Goal: Communication & Community: Connect with others

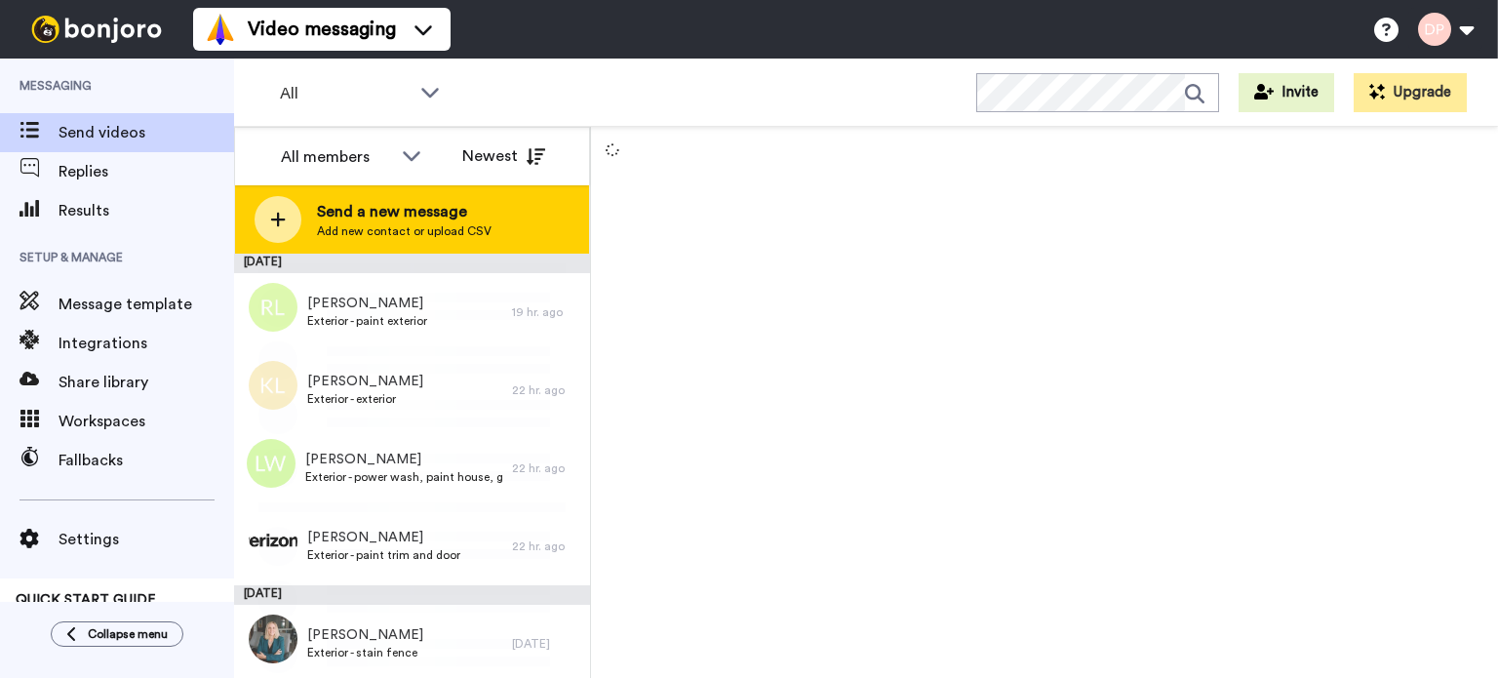
click at [434, 218] on span "Send a new message" at bounding box center [404, 211] width 175 height 23
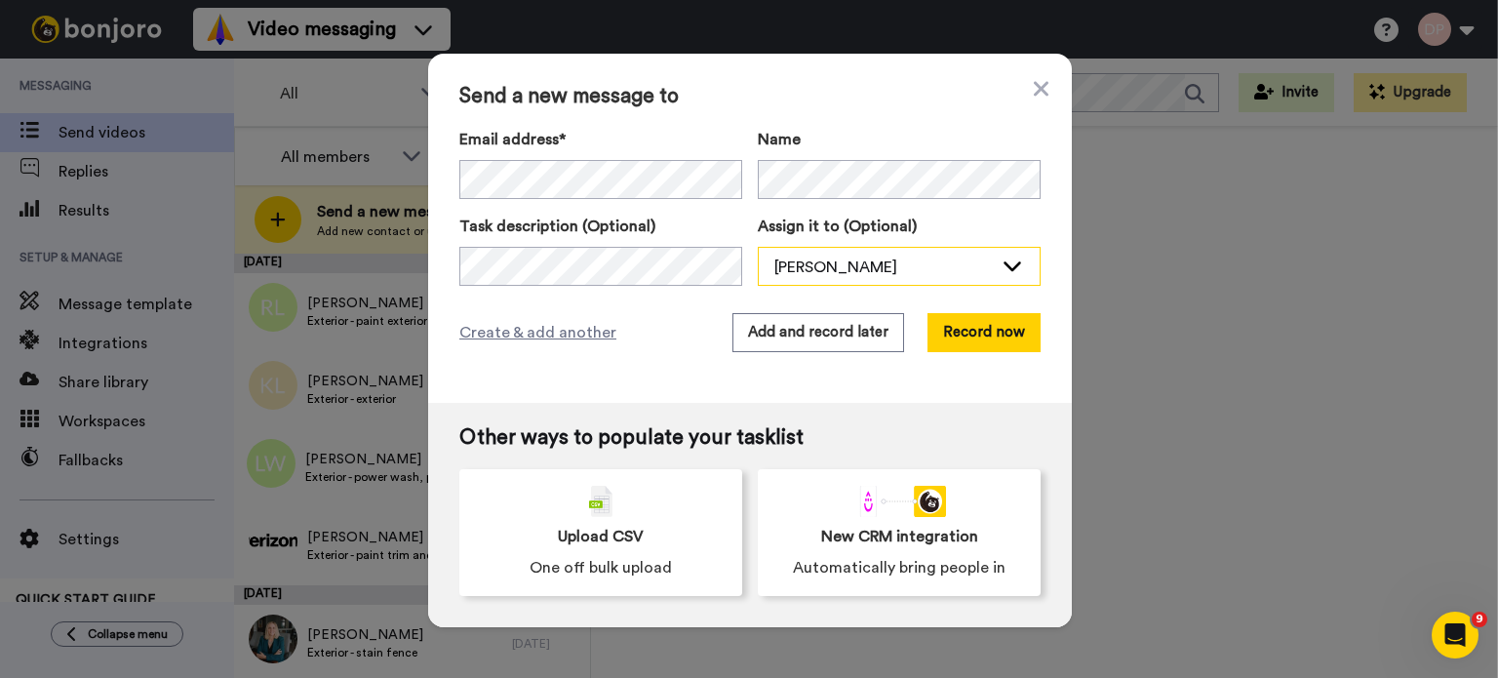
click at [844, 260] on div "[PERSON_NAME]" at bounding box center [883, 266] width 218 height 23
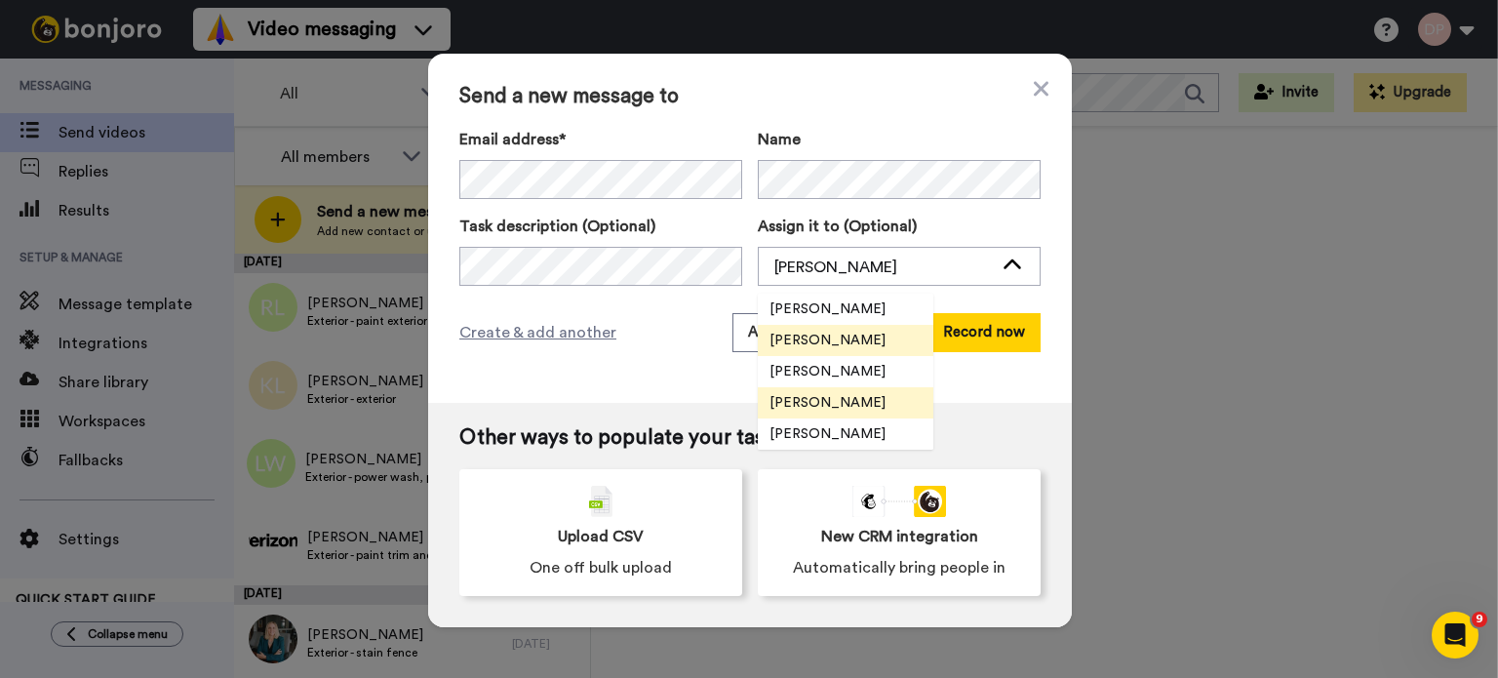
click at [846, 408] on span "[PERSON_NAME]" at bounding box center [827, 403] width 139 height 20
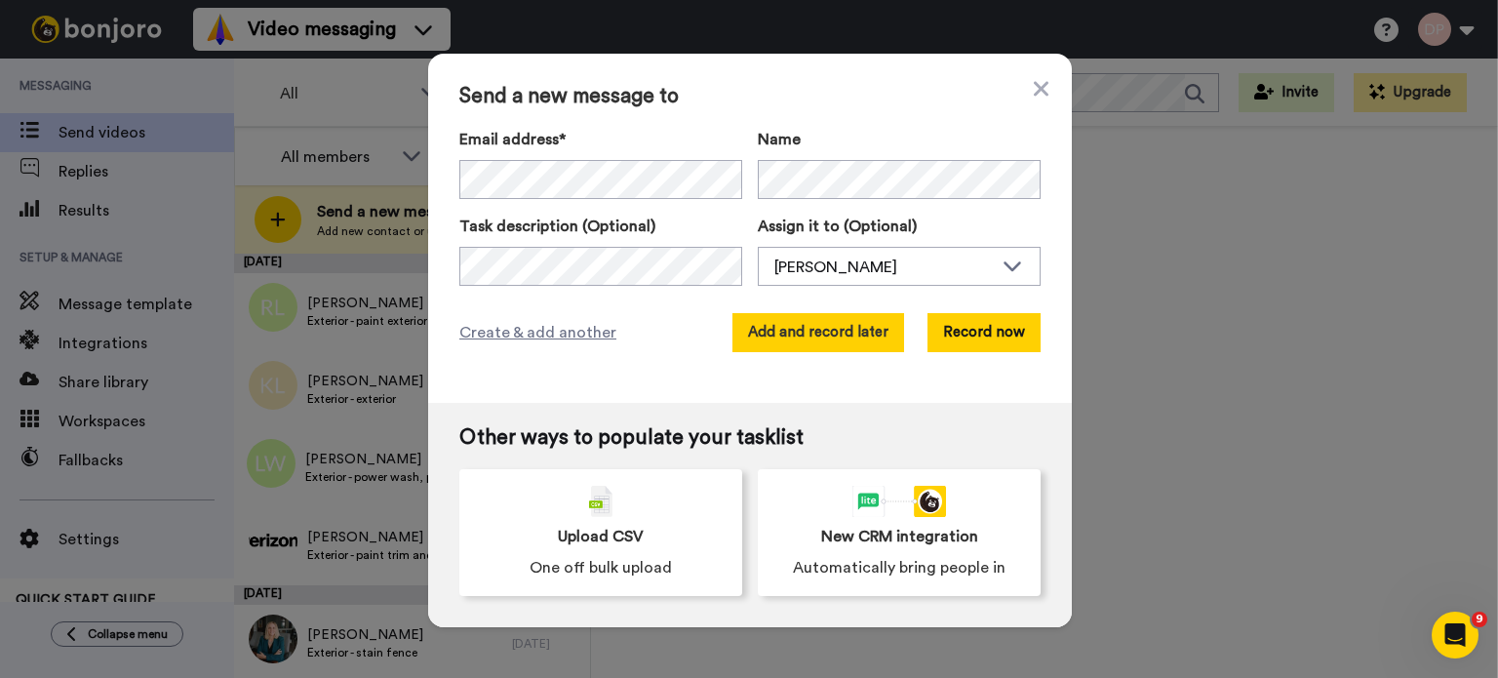
click at [810, 338] on button "Add and record later" at bounding box center [818, 332] width 172 height 39
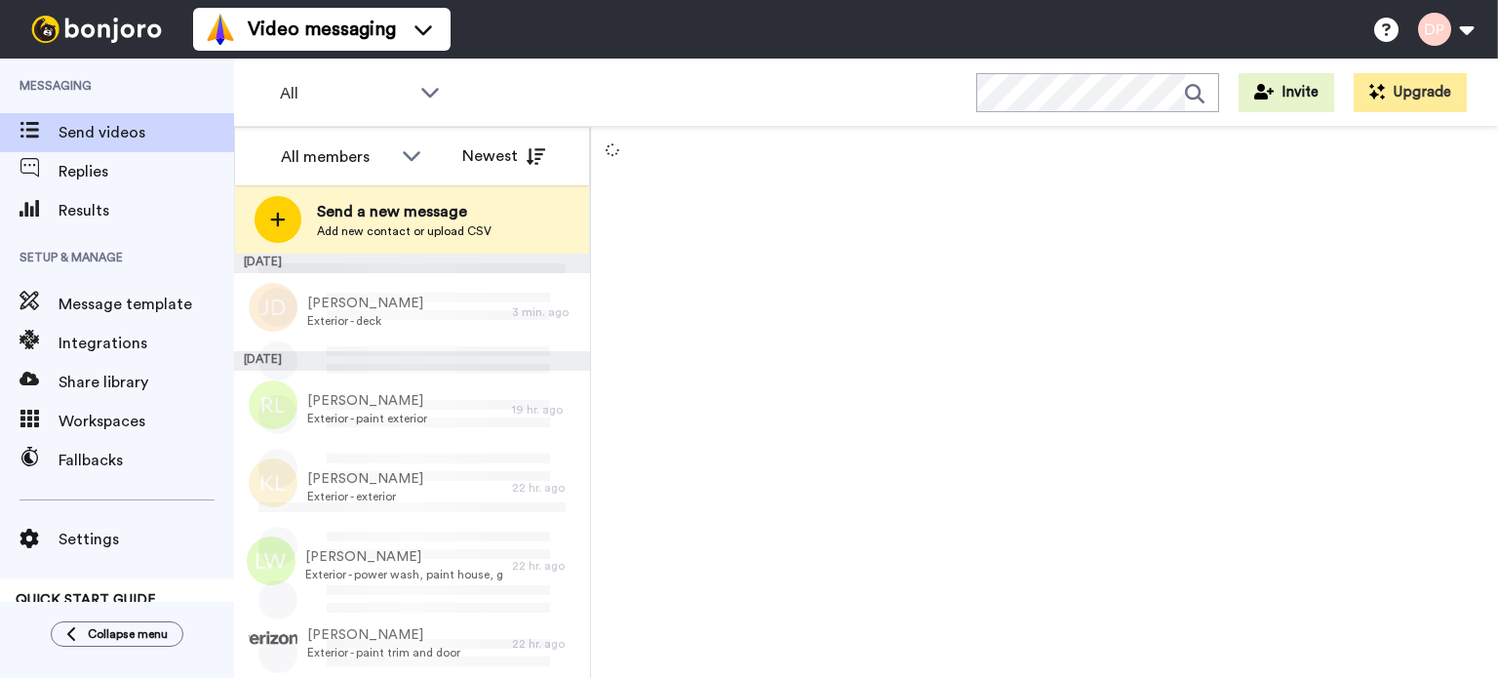
click at [434, 221] on span "Send a new message" at bounding box center [404, 211] width 175 height 23
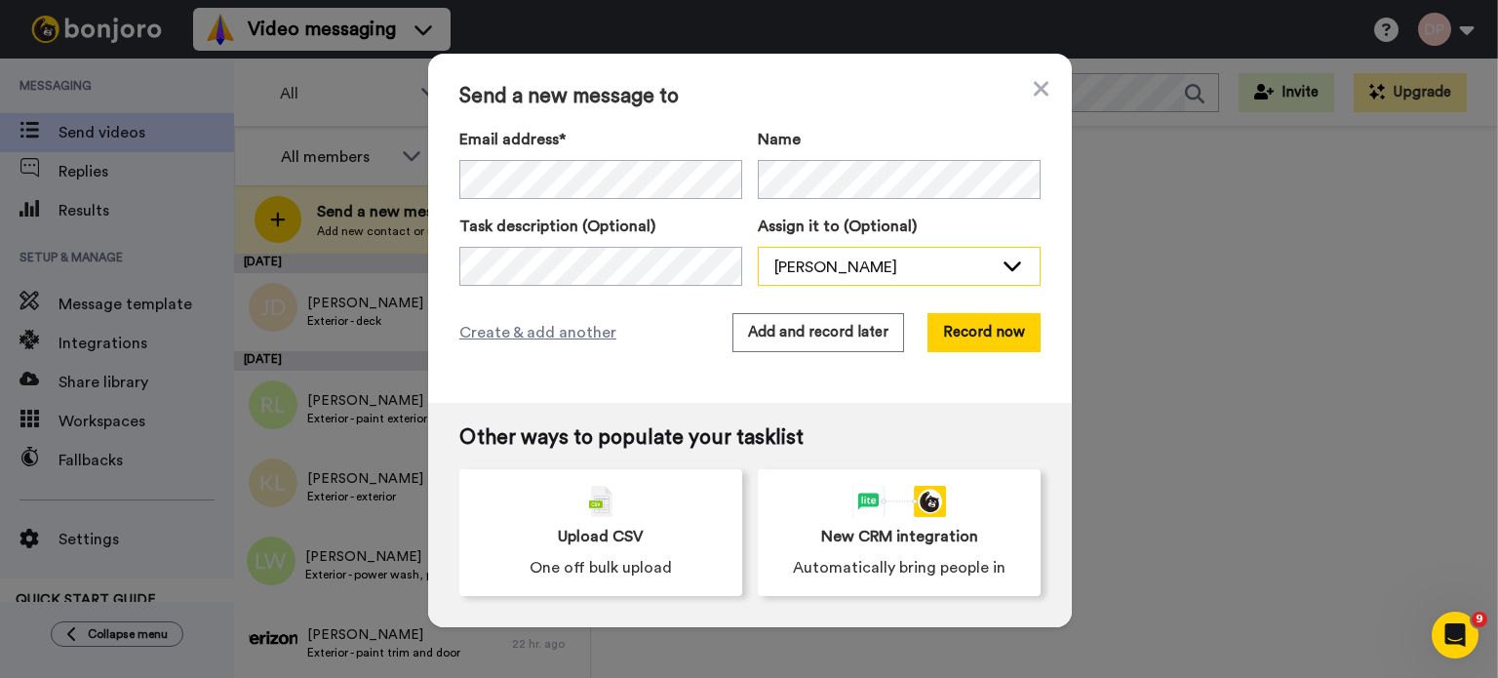
click at [879, 268] on div "[PERSON_NAME]" at bounding box center [883, 266] width 218 height 23
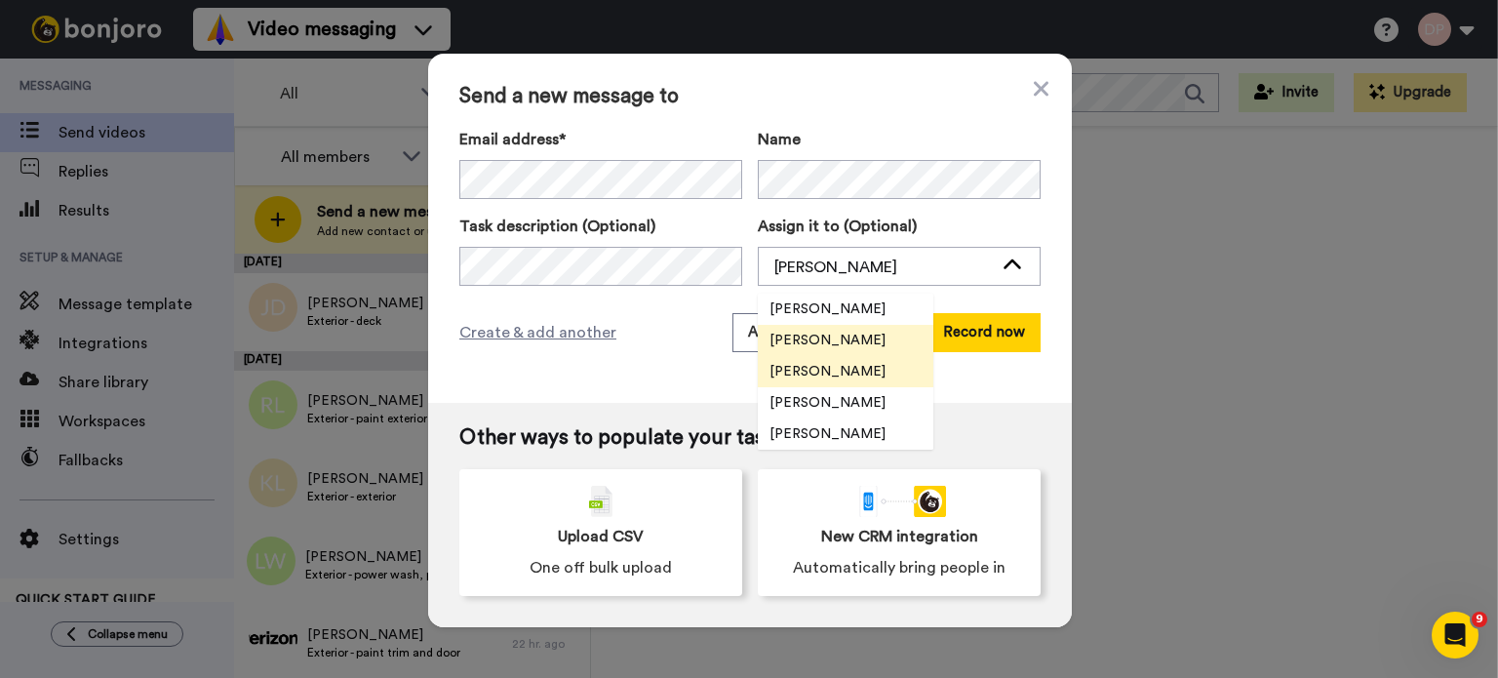
click at [837, 375] on span "[PERSON_NAME]" at bounding box center [827, 372] width 139 height 20
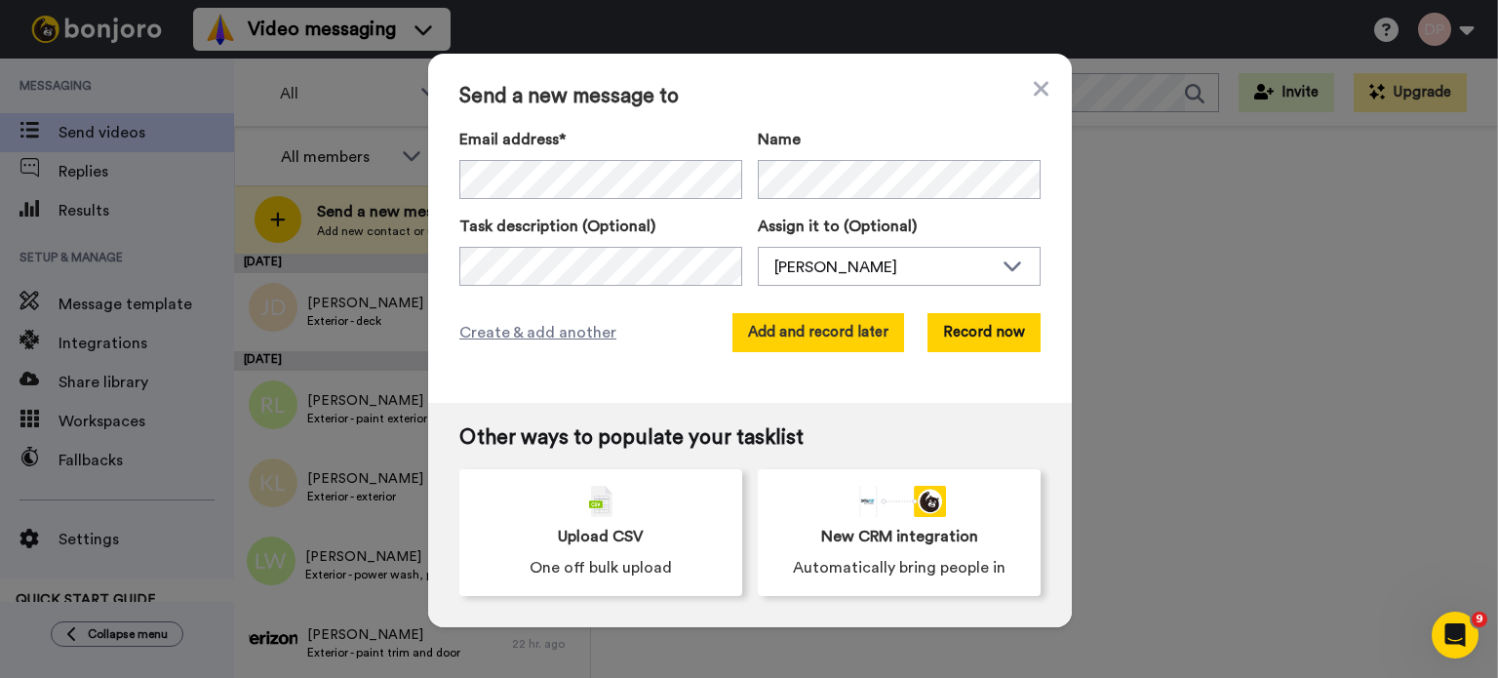
click at [818, 338] on button "Add and record later" at bounding box center [818, 332] width 172 height 39
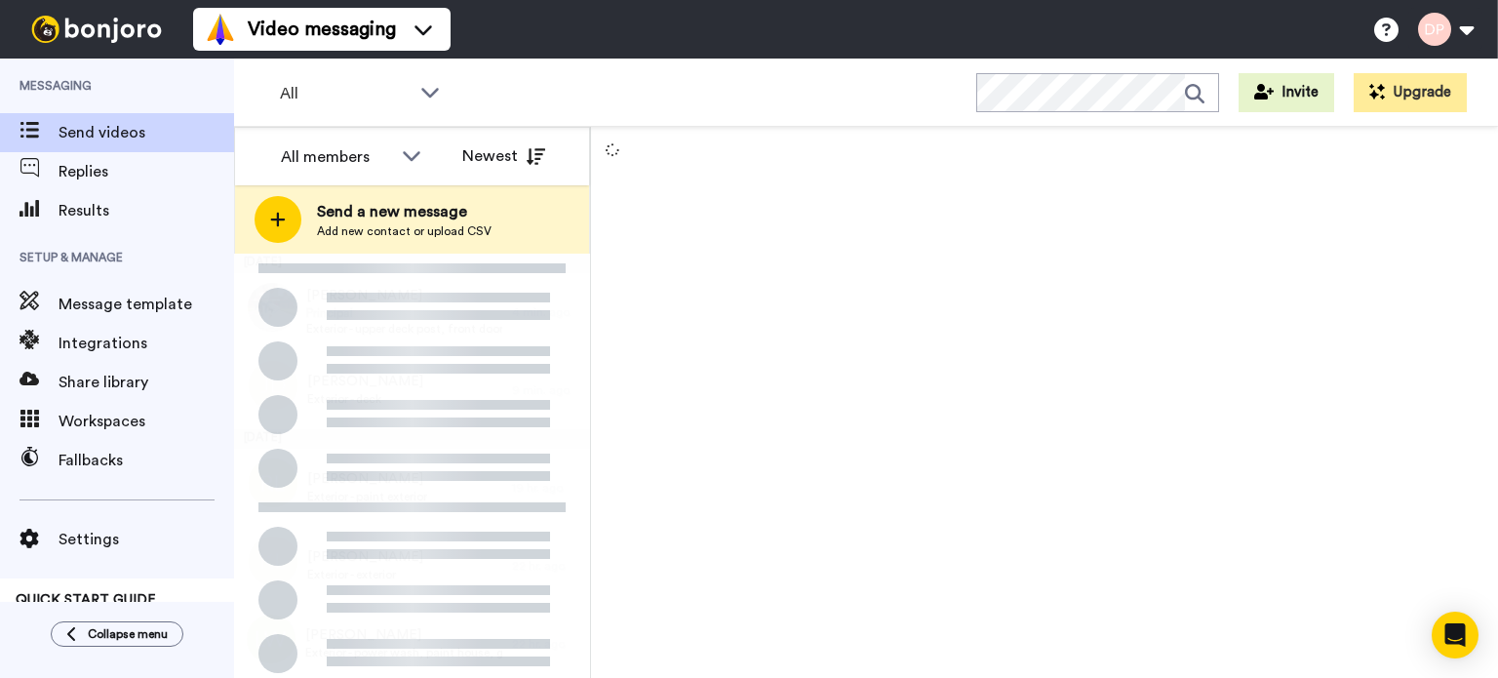
click at [450, 223] on span "Add new contact or upload CSV" at bounding box center [404, 231] width 175 height 16
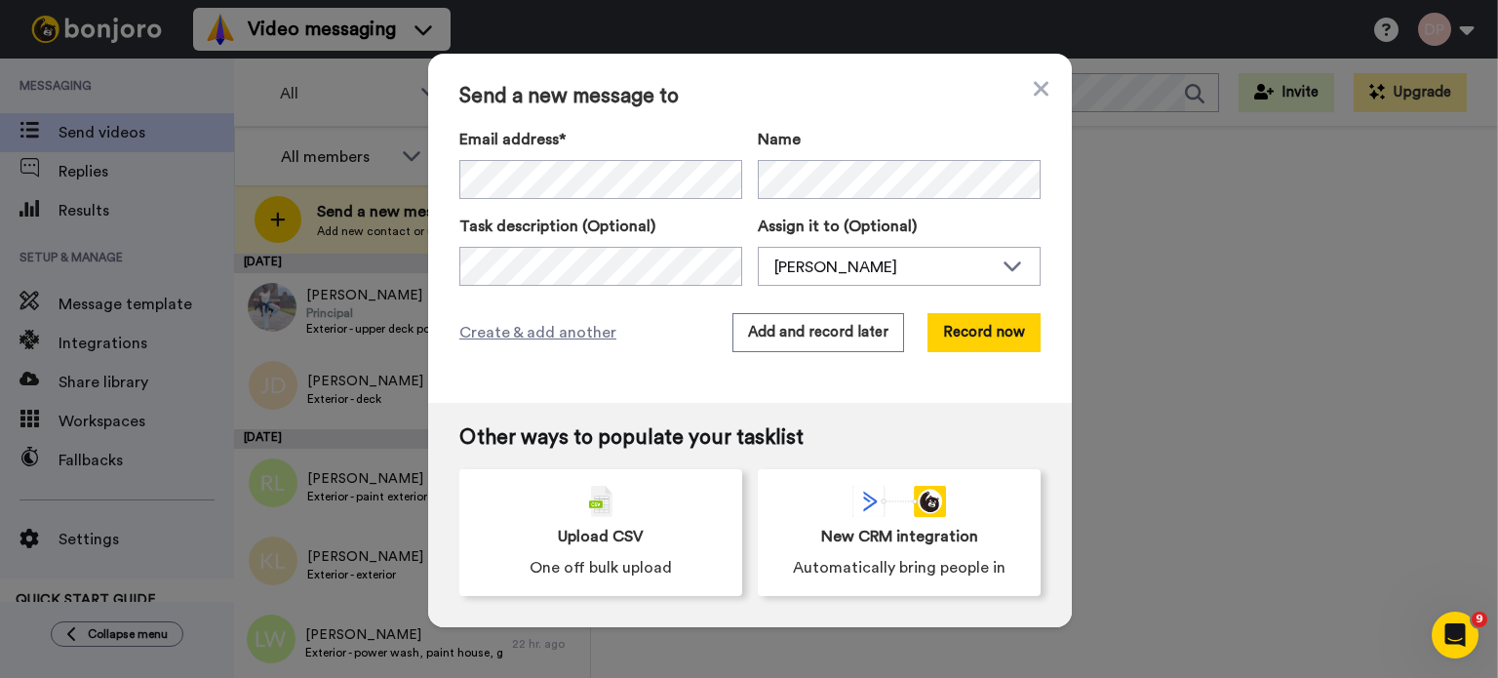
drag, startPoint x: 614, startPoint y: 239, endPoint x: 195, endPoint y: 364, distance: 437.4
click at [195, 364] on div "Send a new message to Email address* No search result for ‘ bruceajones2018@gma…" at bounding box center [749, 339] width 1498 height 678
click at [832, 273] on div "[PERSON_NAME]" at bounding box center [883, 266] width 218 height 23
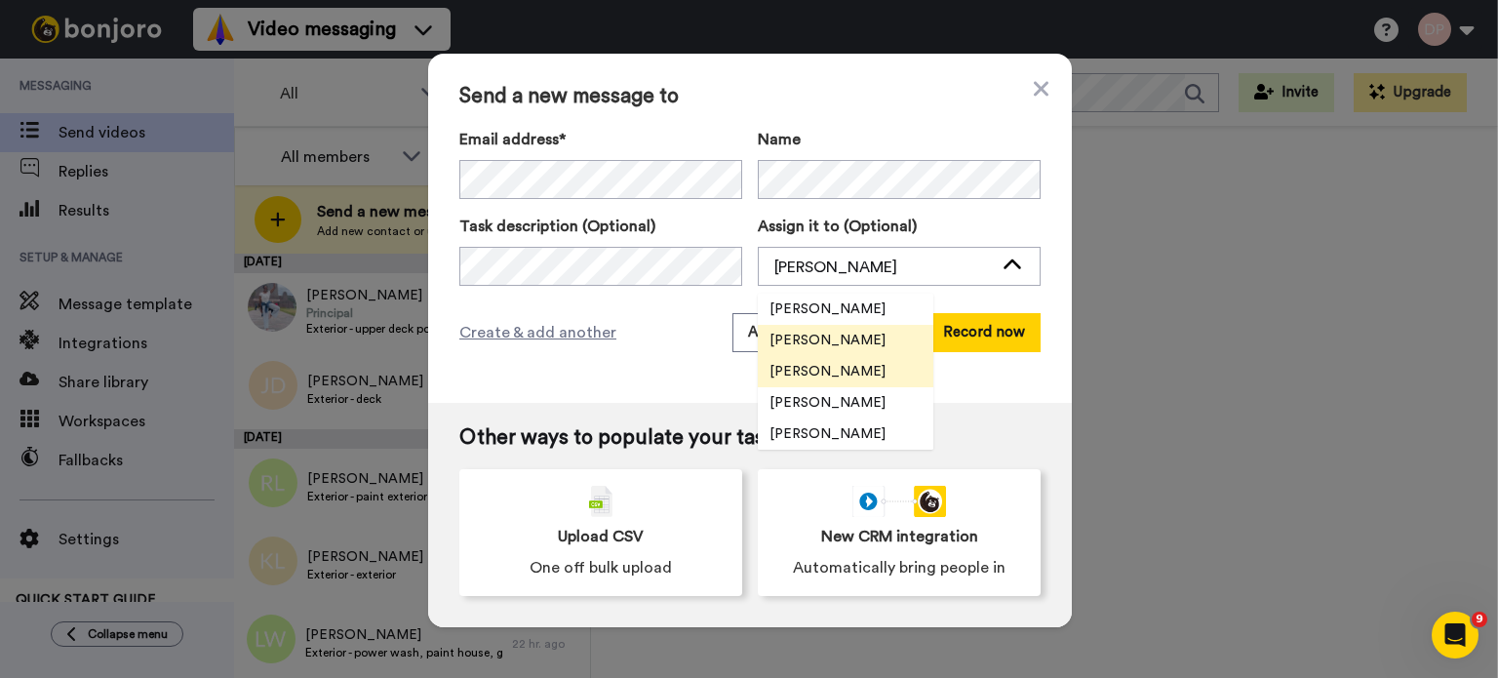
click at [840, 369] on span "[PERSON_NAME]" at bounding box center [827, 372] width 139 height 20
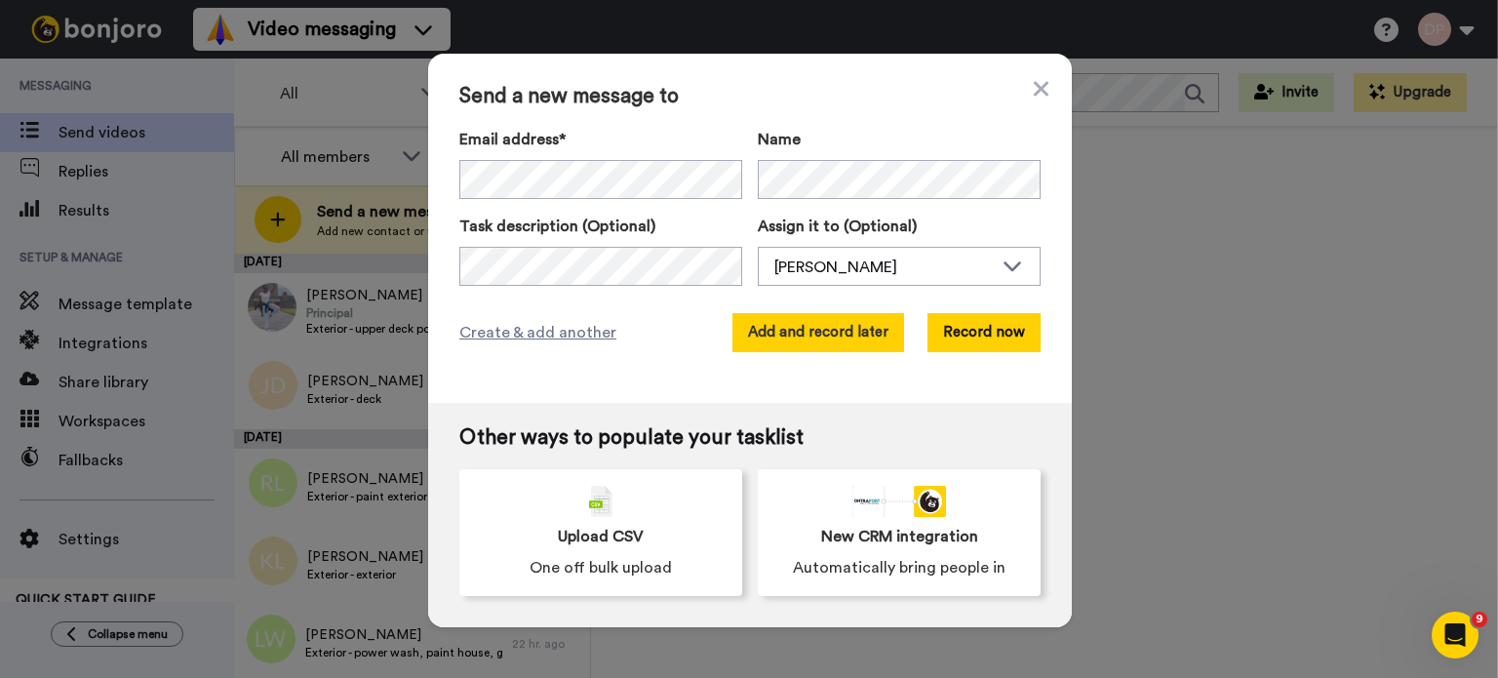
click at [796, 327] on button "Add and record later" at bounding box center [818, 332] width 172 height 39
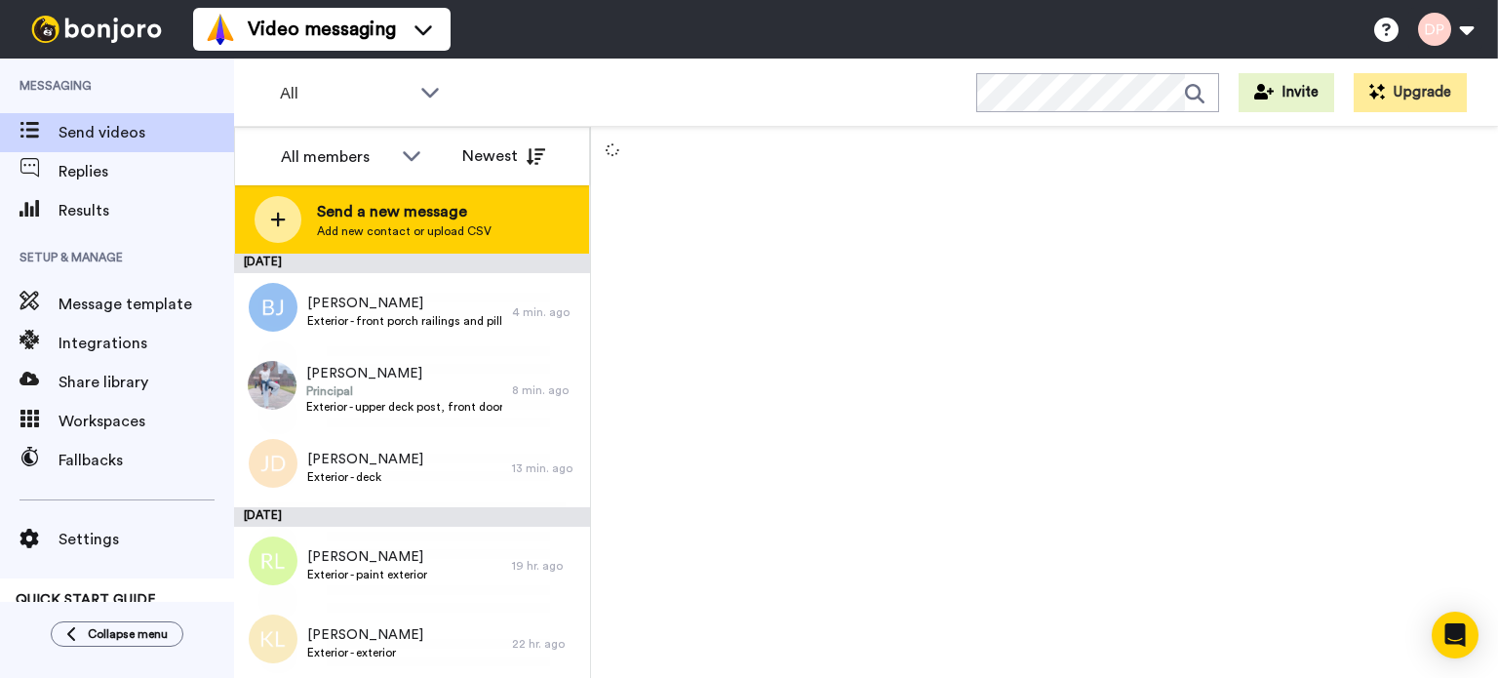
click at [423, 218] on span "Send a new message" at bounding box center [404, 211] width 175 height 23
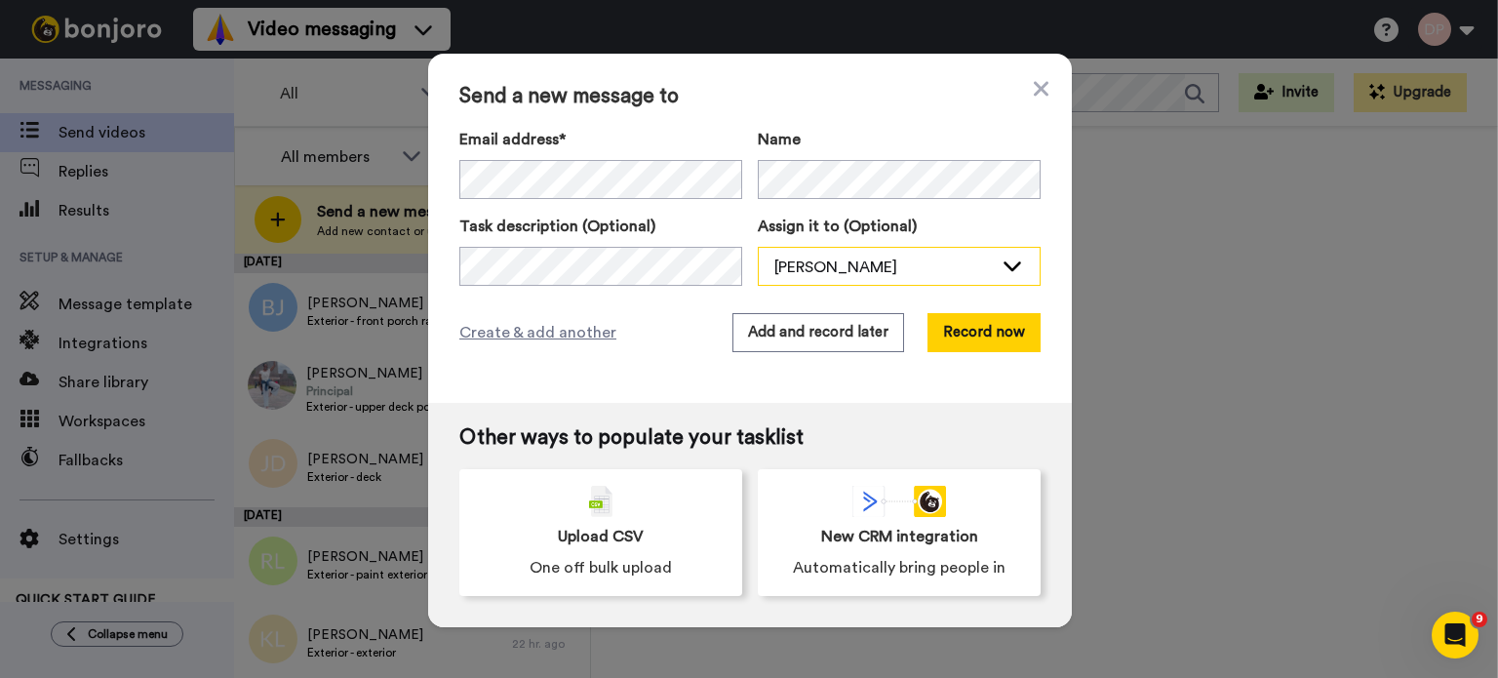
click at [849, 268] on div "[PERSON_NAME]" at bounding box center [883, 266] width 218 height 23
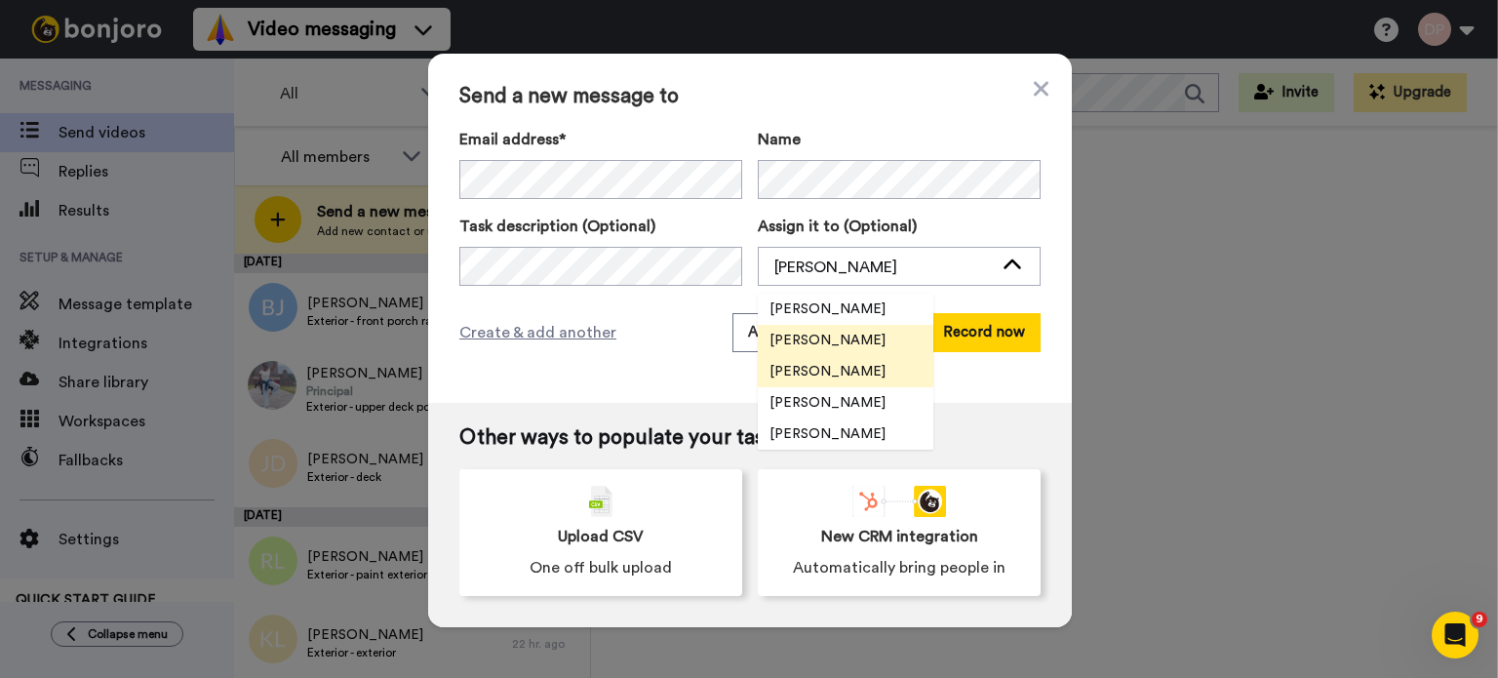
click at [867, 373] on span "[PERSON_NAME]" at bounding box center [827, 372] width 139 height 20
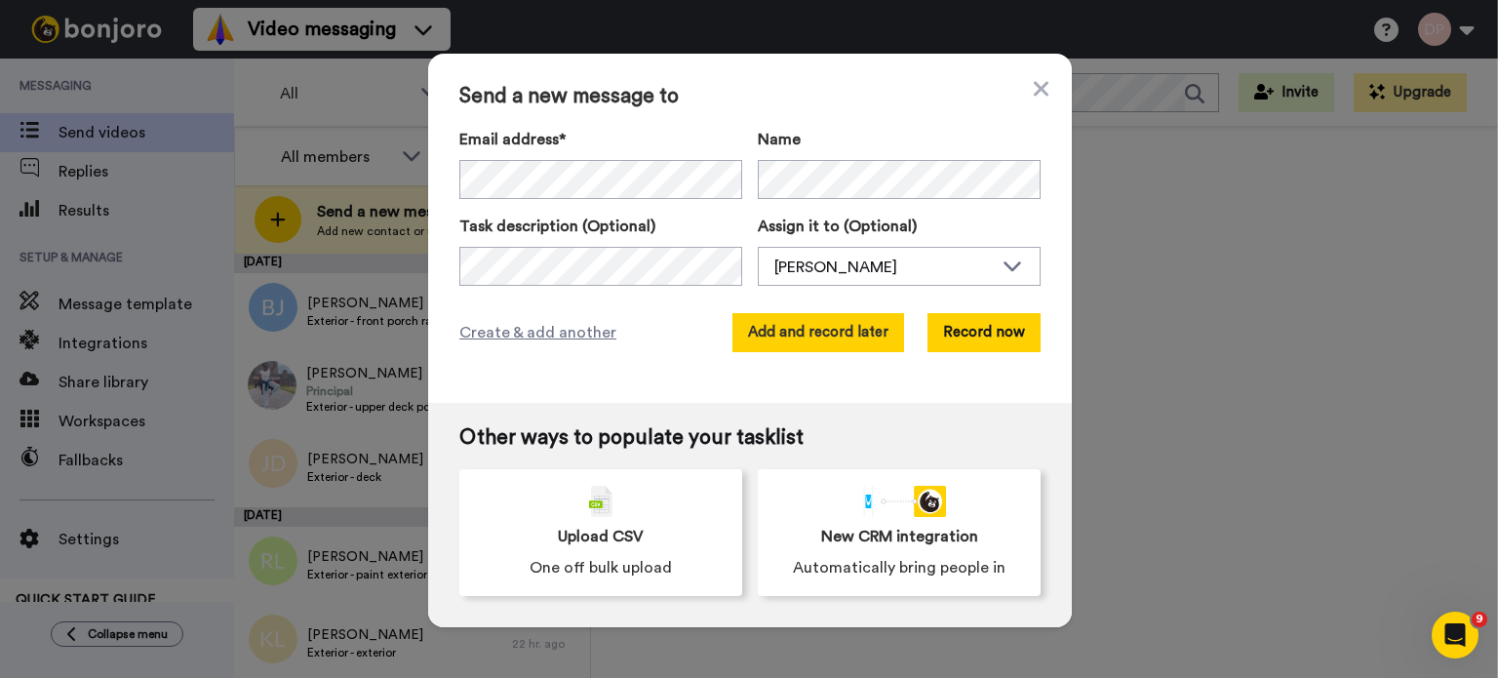
click at [828, 331] on button "Add and record later" at bounding box center [818, 332] width 172 height 39
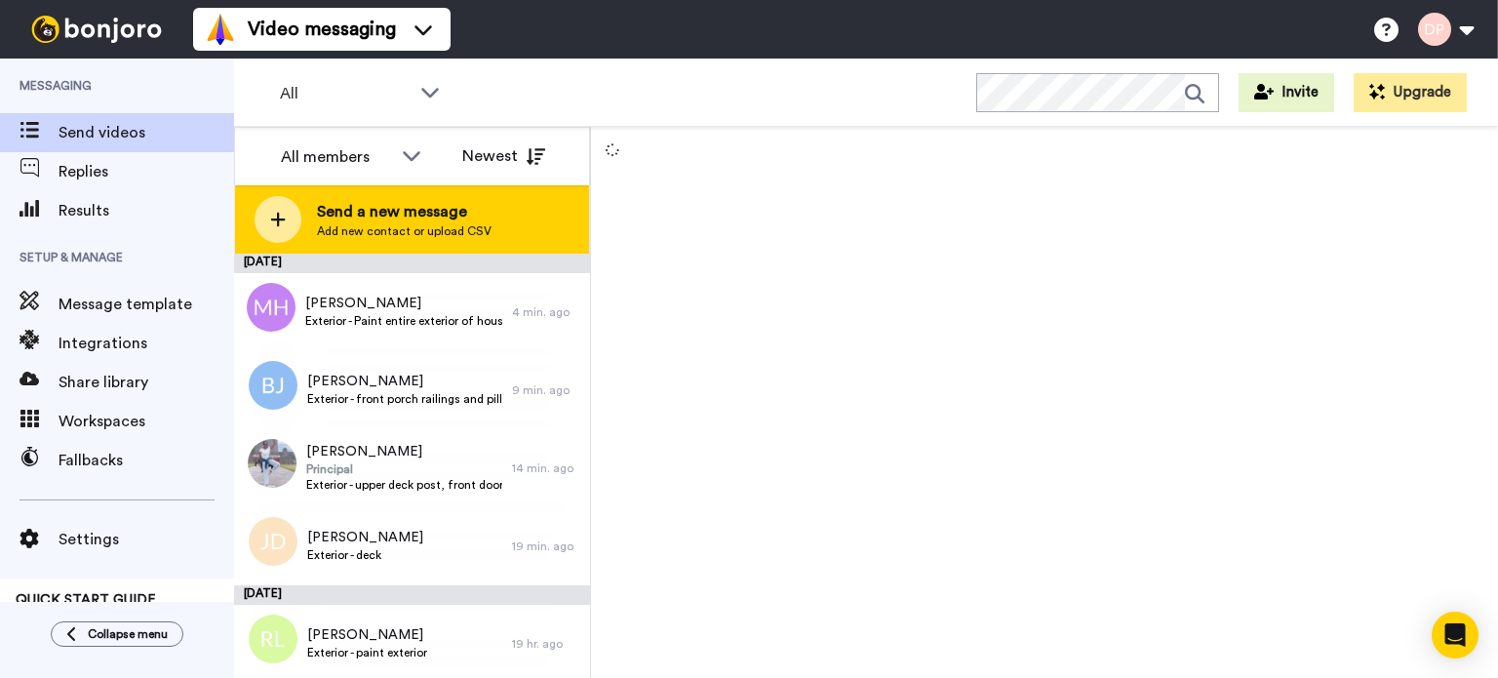
click at [417, 221] on span "Send a new message" at bounding box center [404, 211] width 175 height 23
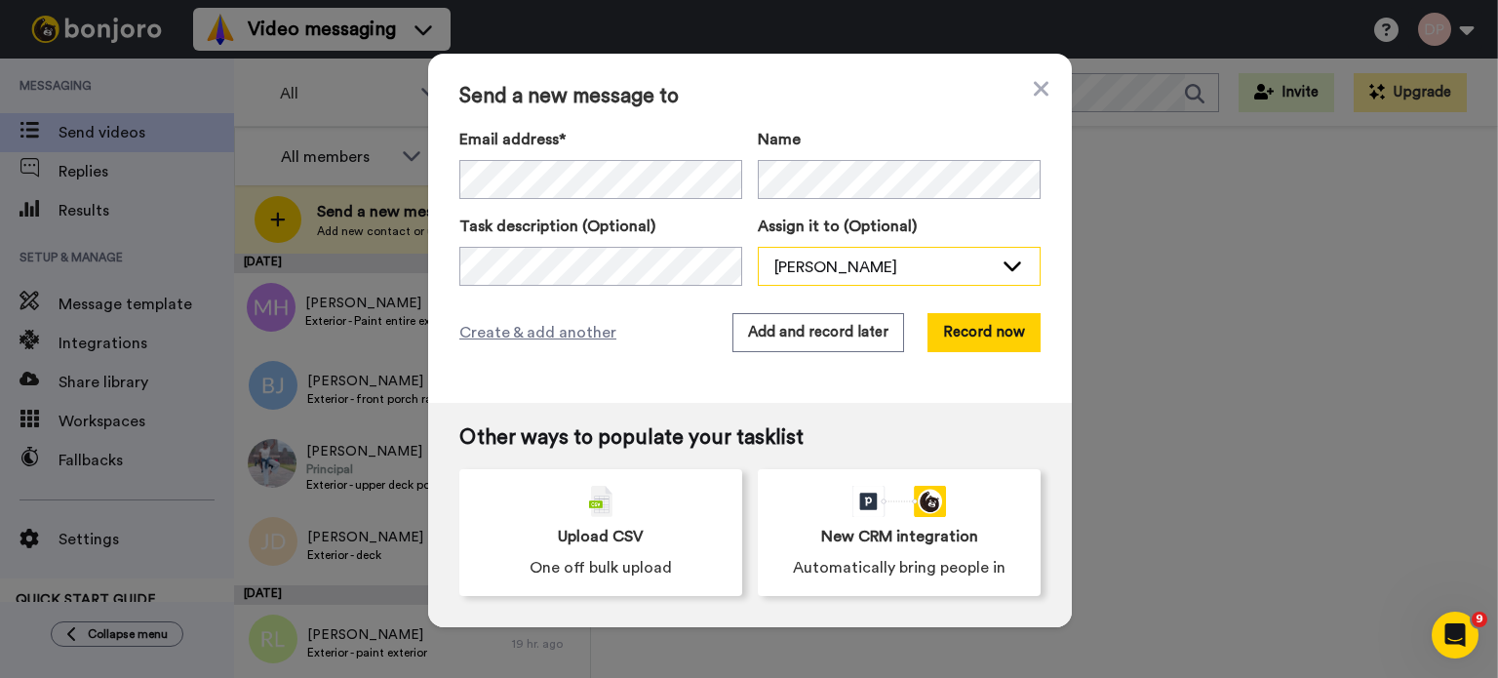
click at [786, 272] on div "[PERSON_NAME]" at bounding box center [883, 266] width 218 height 23
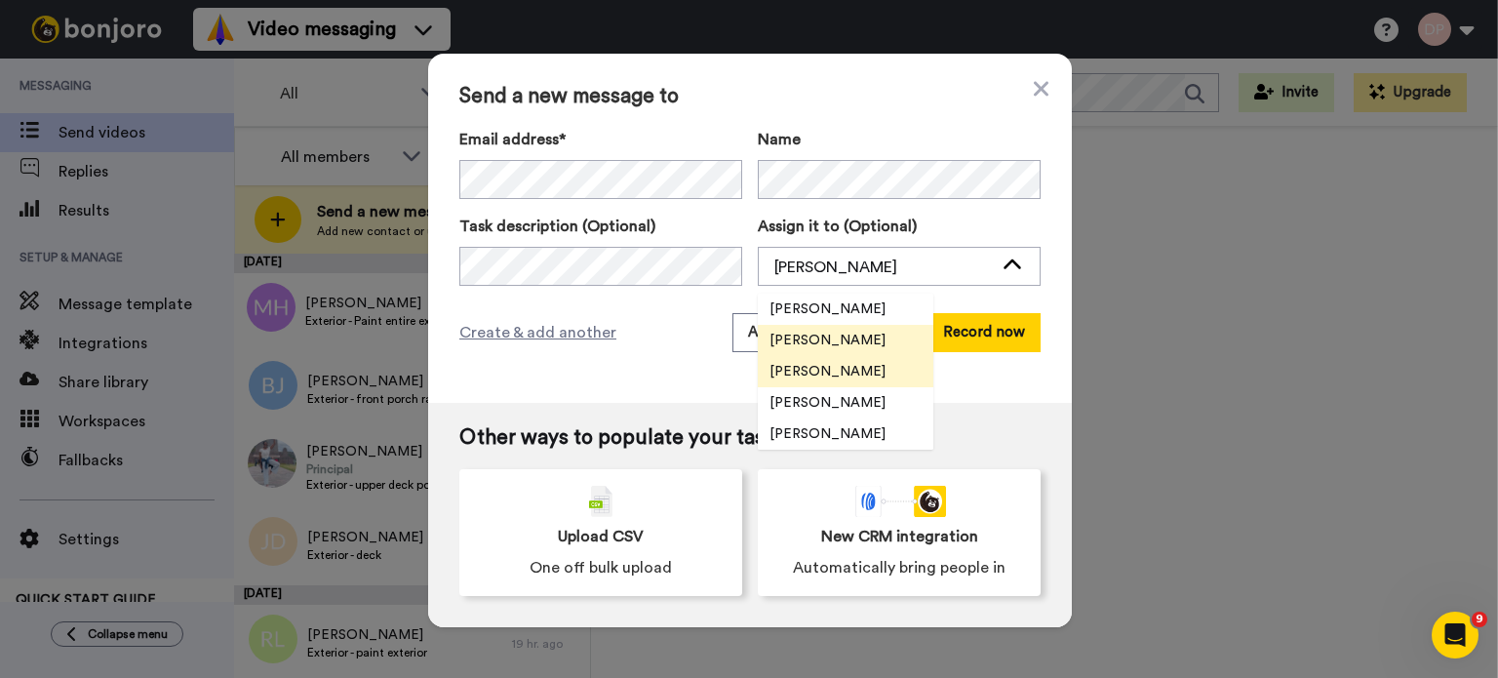
click at [831, 372] on span "[PERSON_NAME]" at bounding box center [827, 372] width 139 height 20
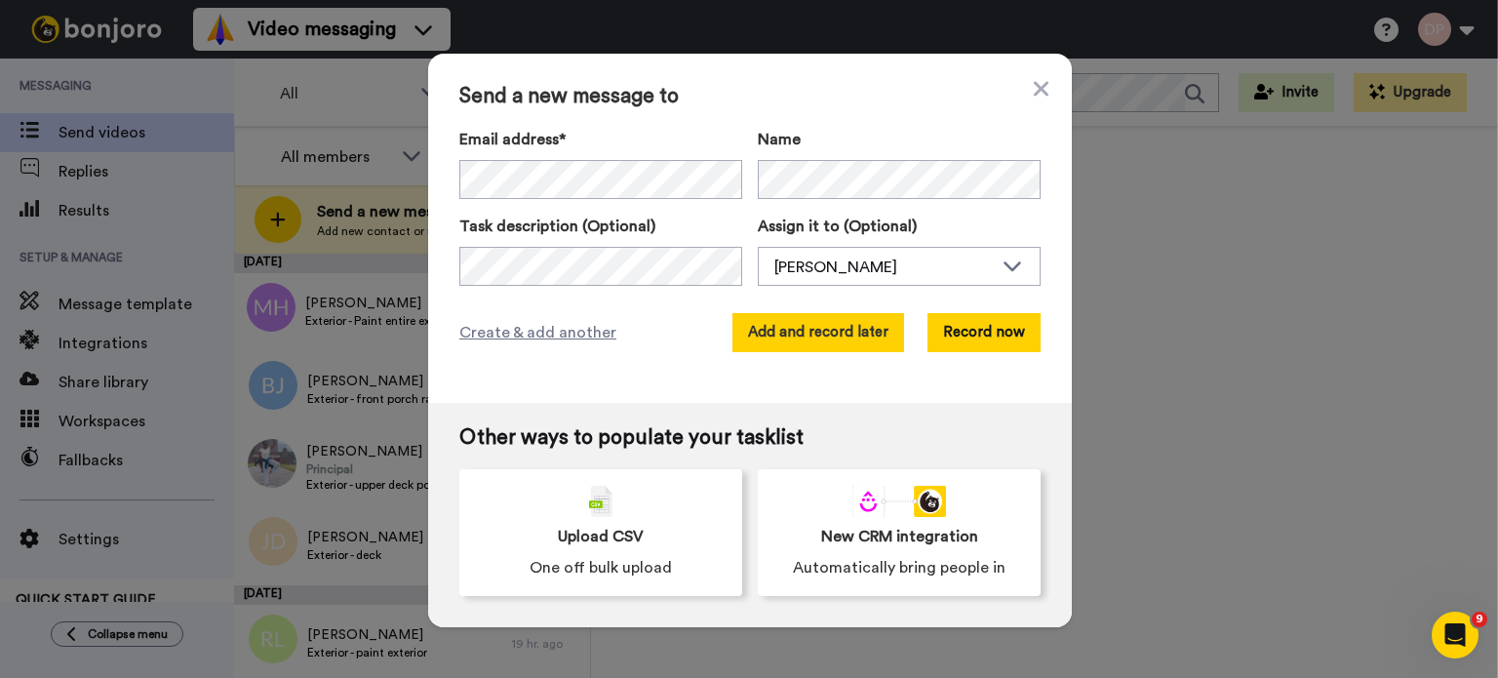
click at [823, 332] on button "Add and record later" at bounding box center [818, 332] width 172 height 39
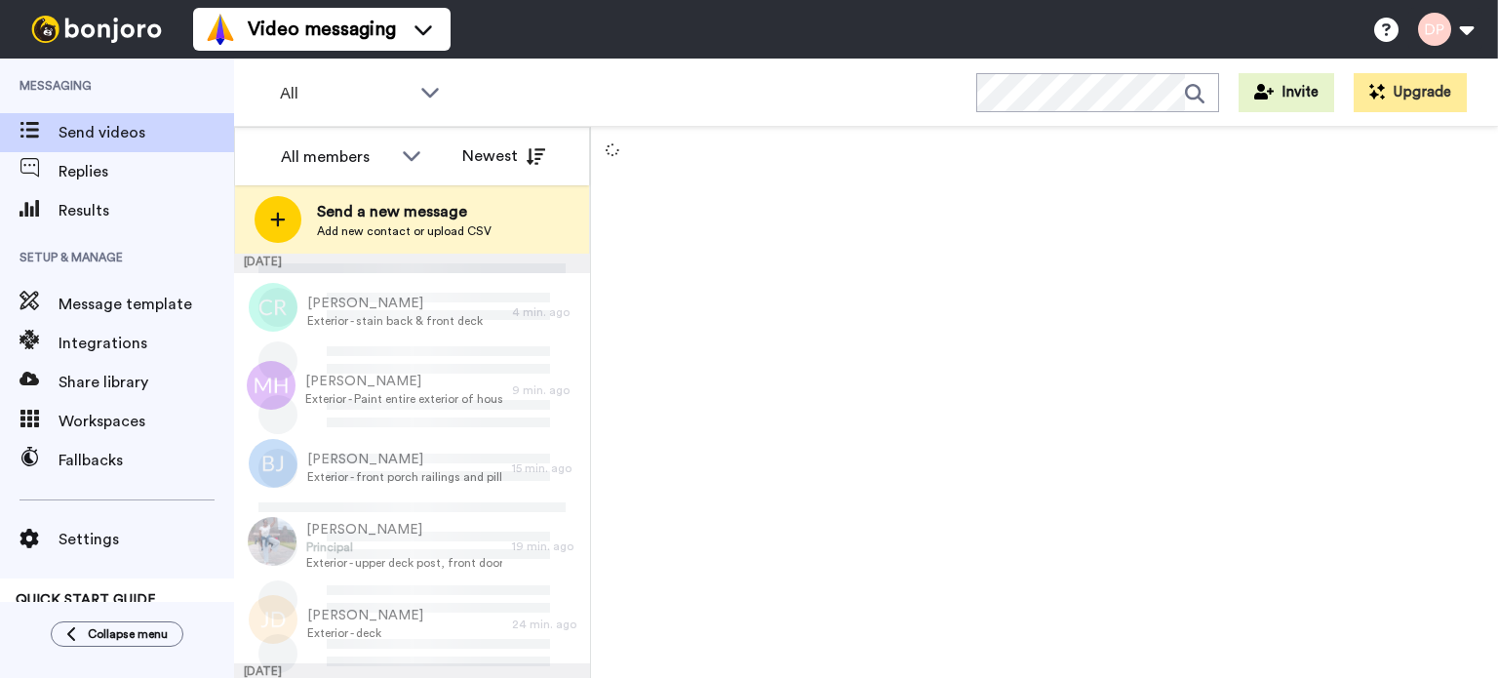
click at [411, 233] on span "Add new contact or upload CSV" at bounding box center [404, 231] width 175 height 16
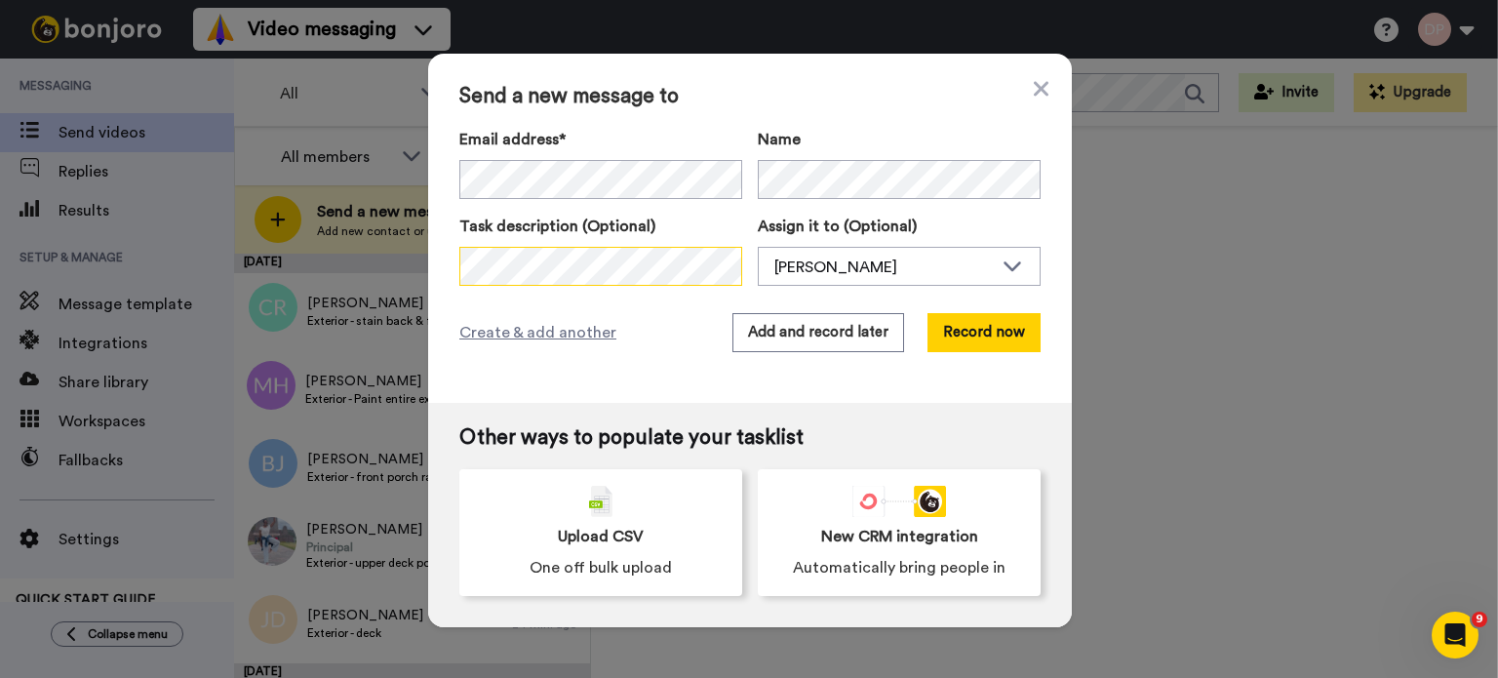
scroll to position [0, 14]
click at [844, 260] on div "[PERSON_NAME]" at bounding box center [883, 266] width 218 height 23
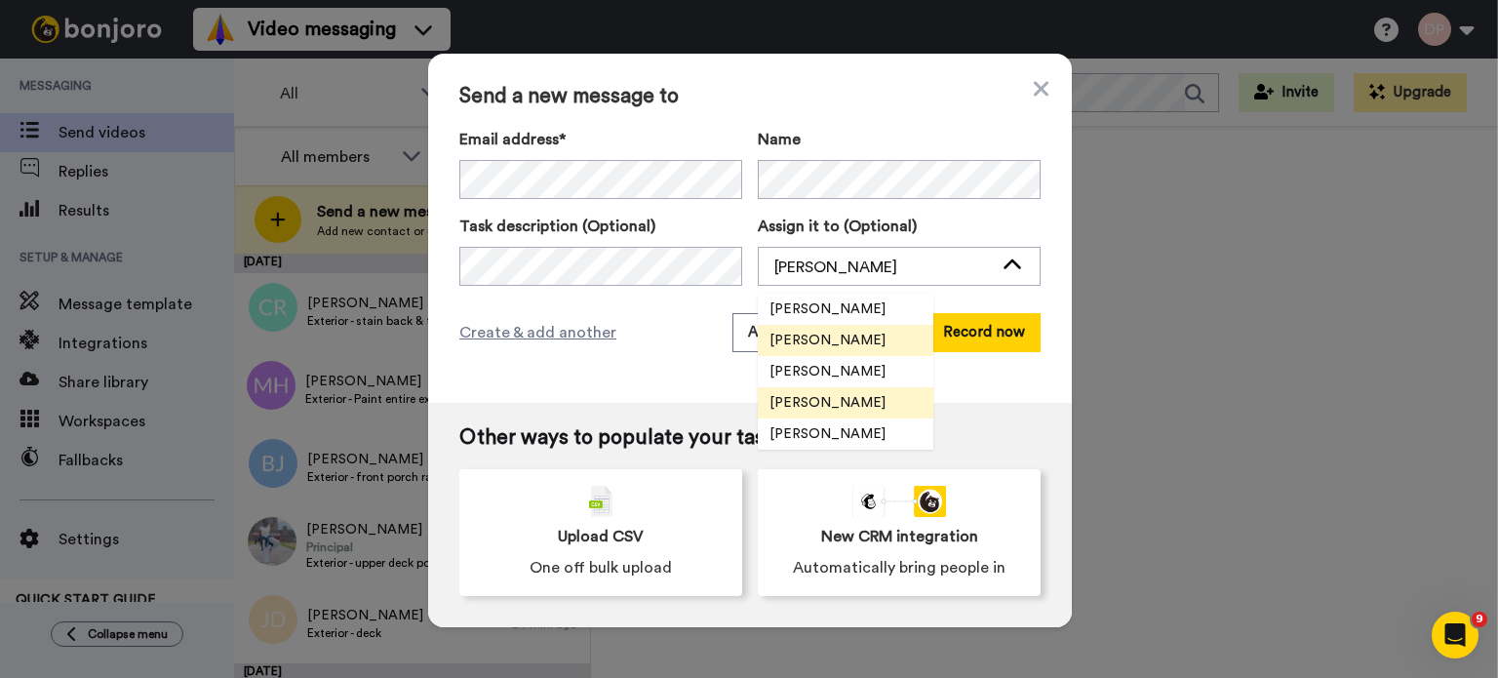
click at [858, 399] on span "[PERSON_NAME]" at bounding box center [827, 403] width 139 height 20
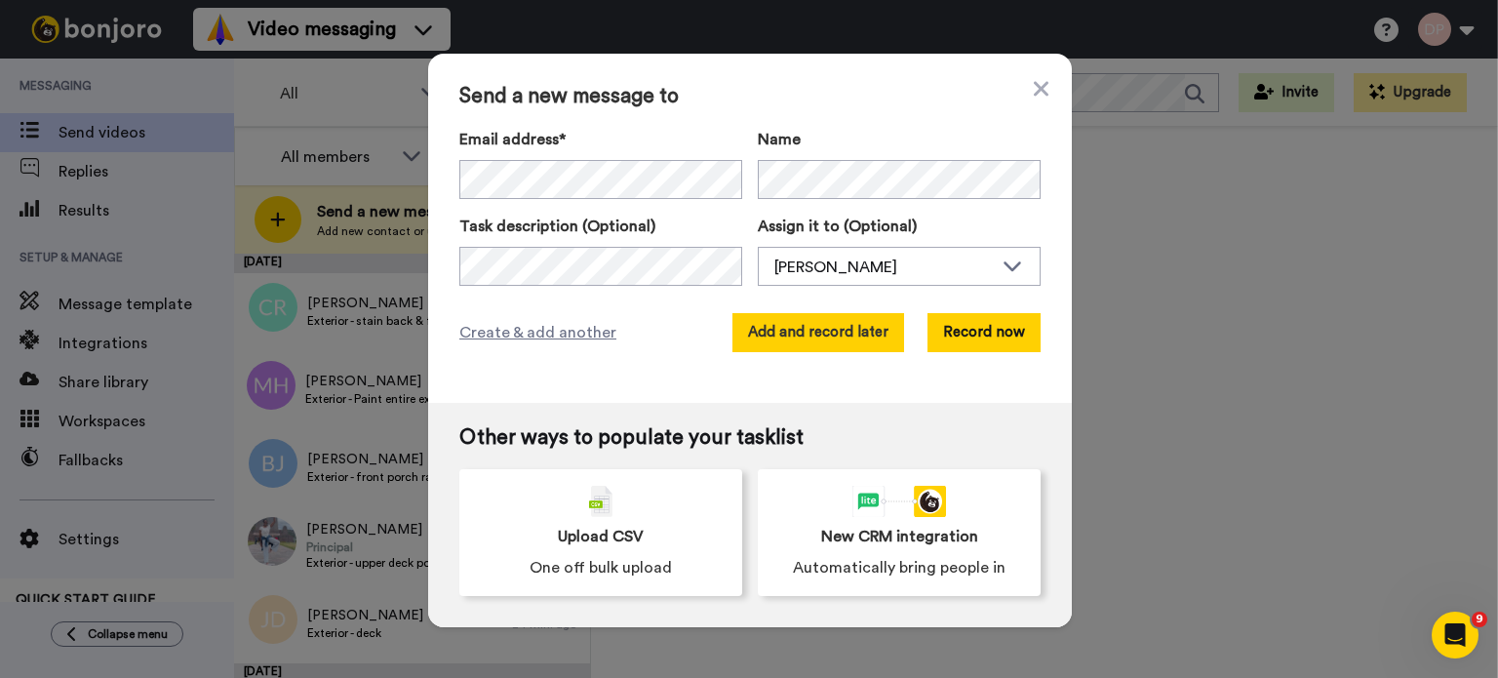
click at [828, 334] on button "Add and record later" at bounding box center [818, 332] width 172 height 39
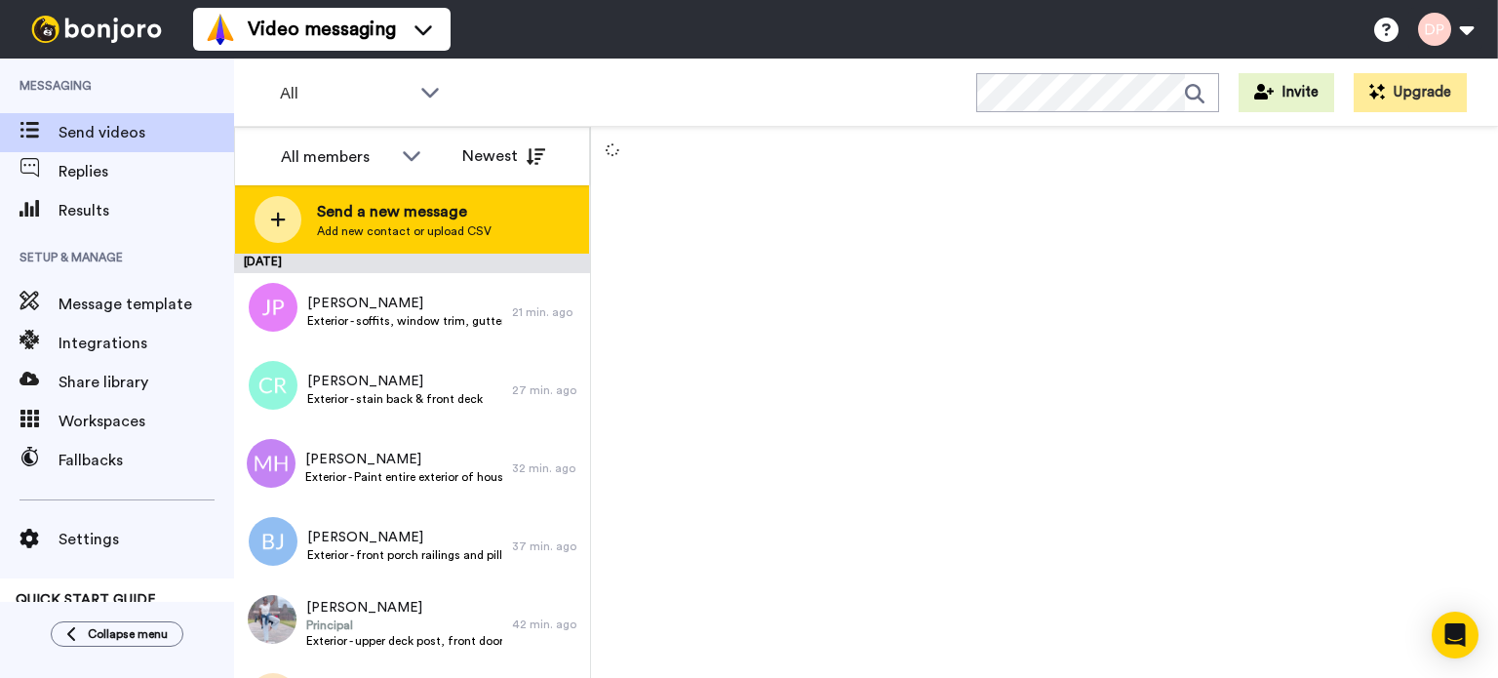
click at [411, 231] on span "Add new contact or upload CSV" at bounding box center [404, 231] width 175 height 16
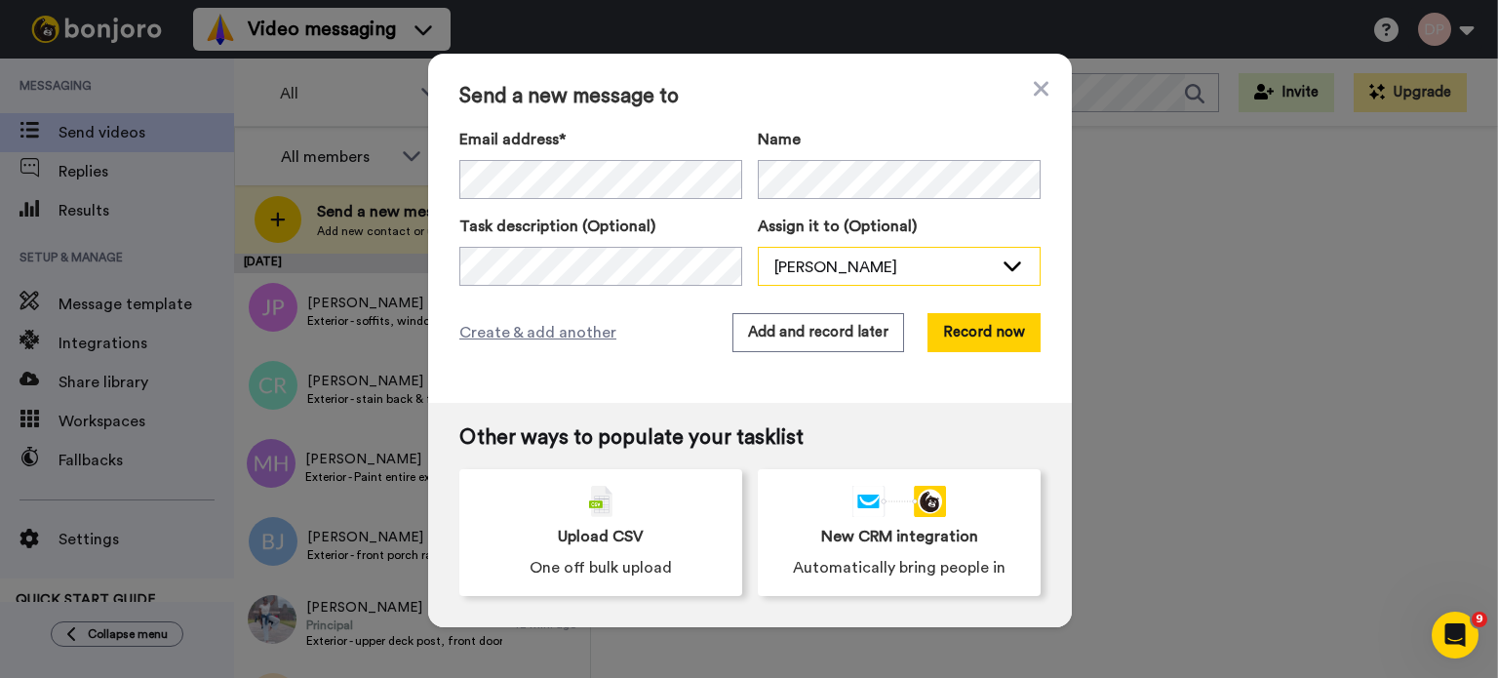
click at [797, 268] on div "[PERSON_NAME]" at bounding box center [883, 266] width 218 height 23
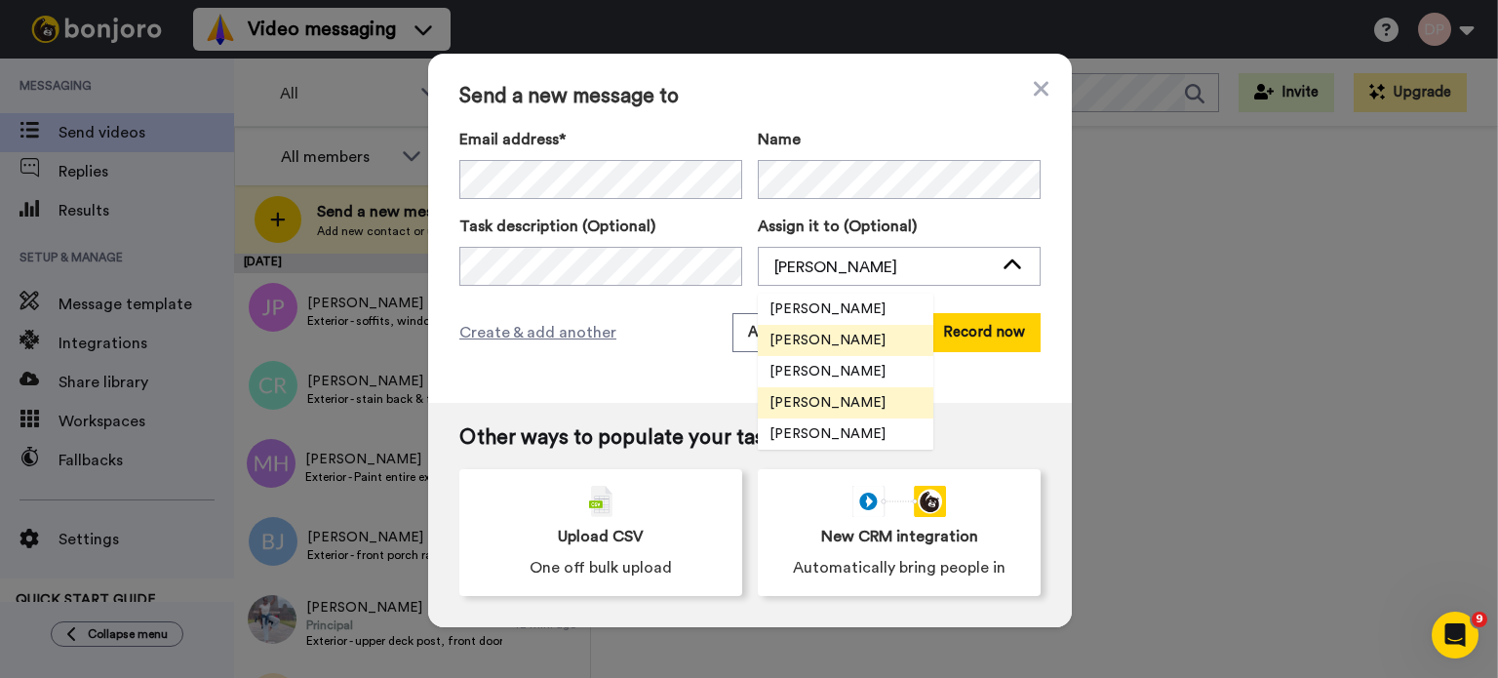
click at [841, 397] on span "[PERSON_NAME]" at bounding box center [827, 403] width 139 height 20
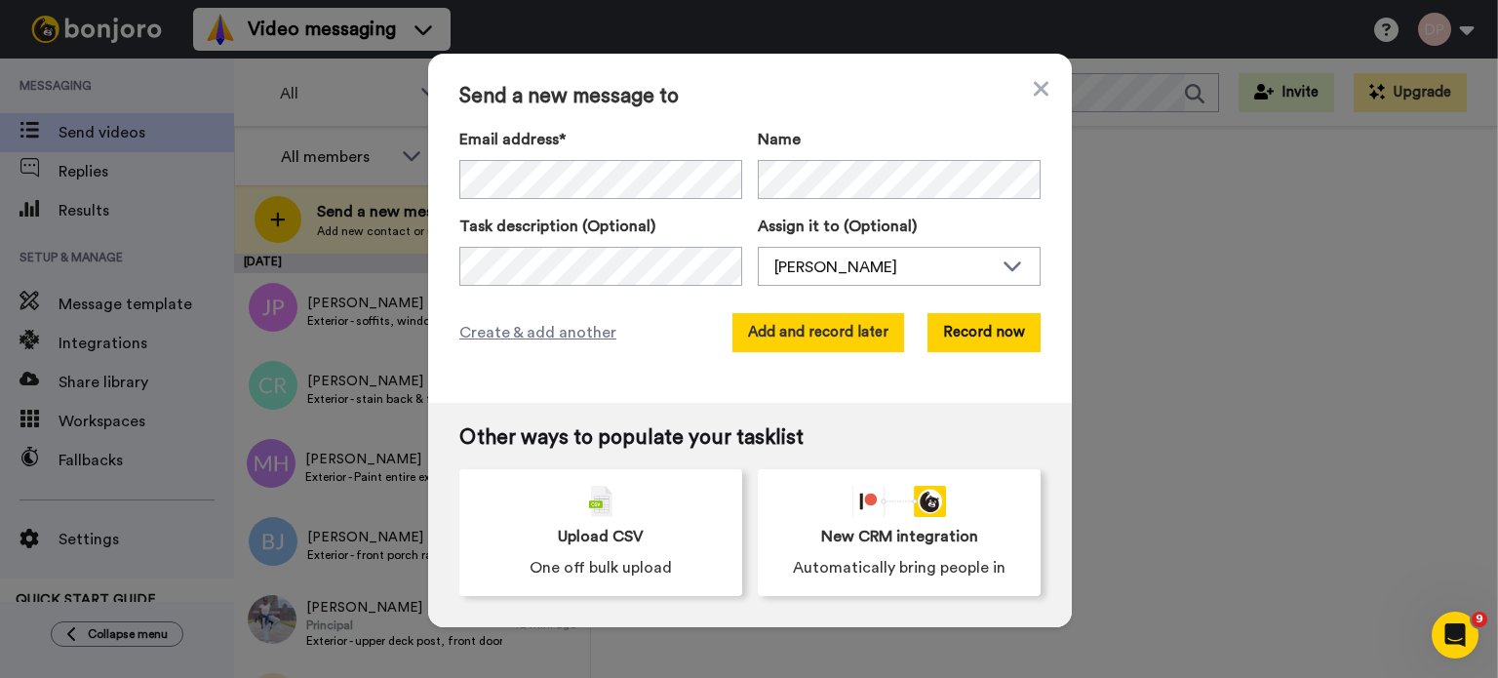
click at [839, 325] on button "Add and record later" at bounding box center [818, 332] width 172 height 39
